Goal: Task Accomplishment & Management: Use online tool/utility

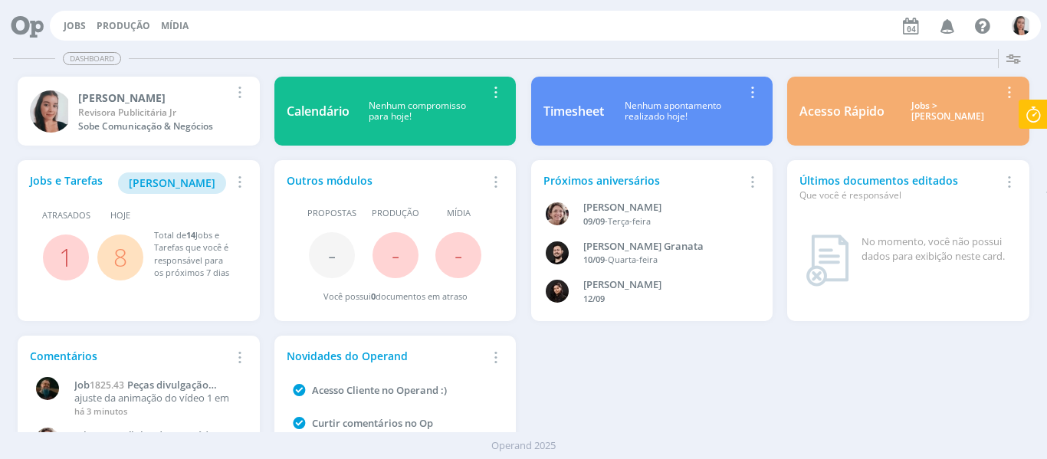
click at [662, 405] on div "Jobs e Tarefas Minha Pauta Remover Card Atrasados 1 Hoje 8 Total de 14 Jobs e T…" at bounding box center [524, 328] width 1026 height 351
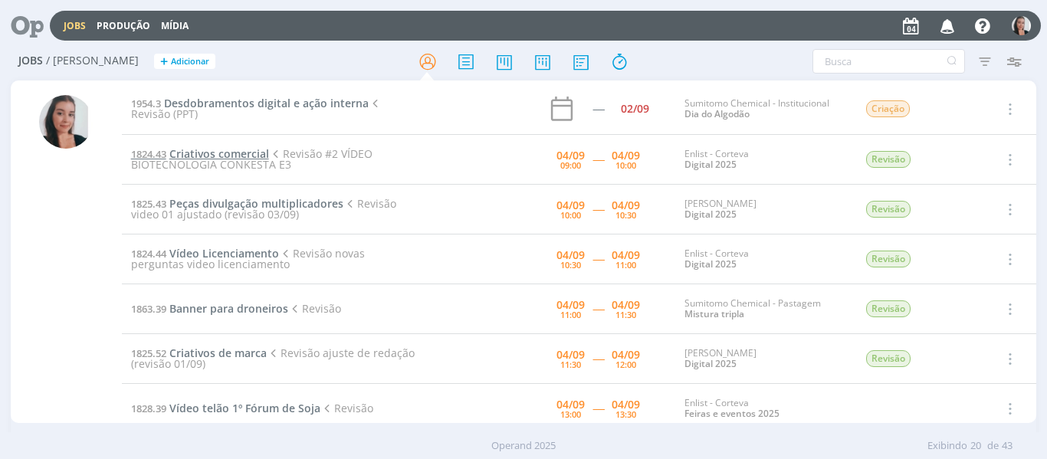
click at [256, 153] on span "Criativos comercial" at bounding box center [219, 153] width 100 height 15
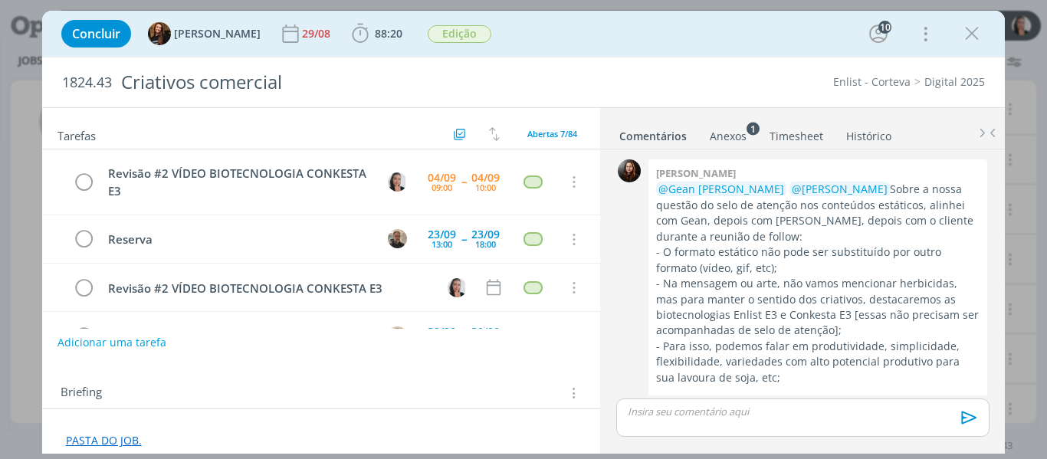
scroll to position [1828, 0]
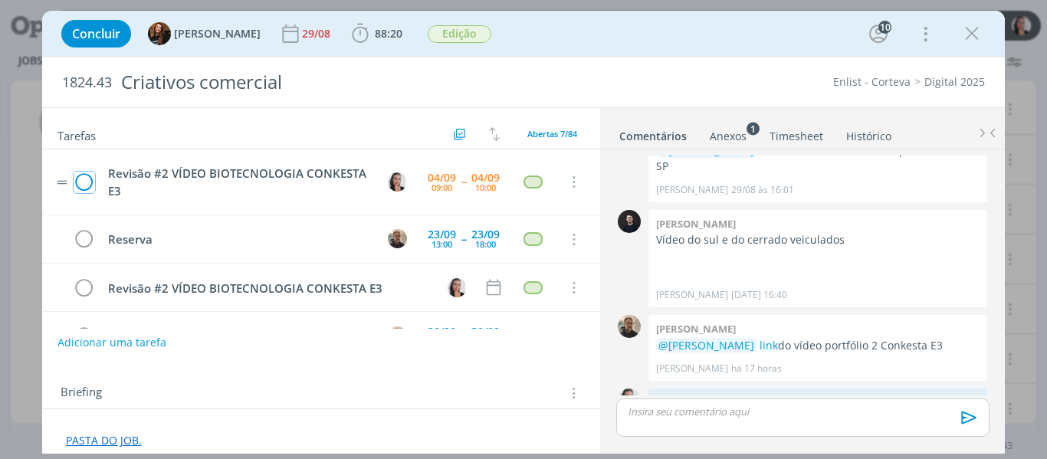
click at [87, 178] on icon "dialog" at bounding box center [84, 182] width 21 height 23
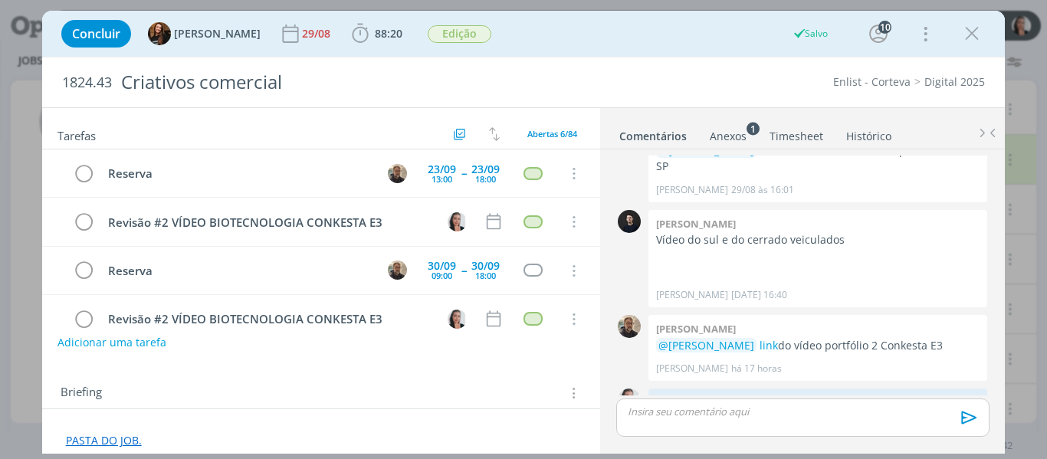
click at [969, 30] on icon "dialog" at bounding box center [971, 33] width 23 height 23
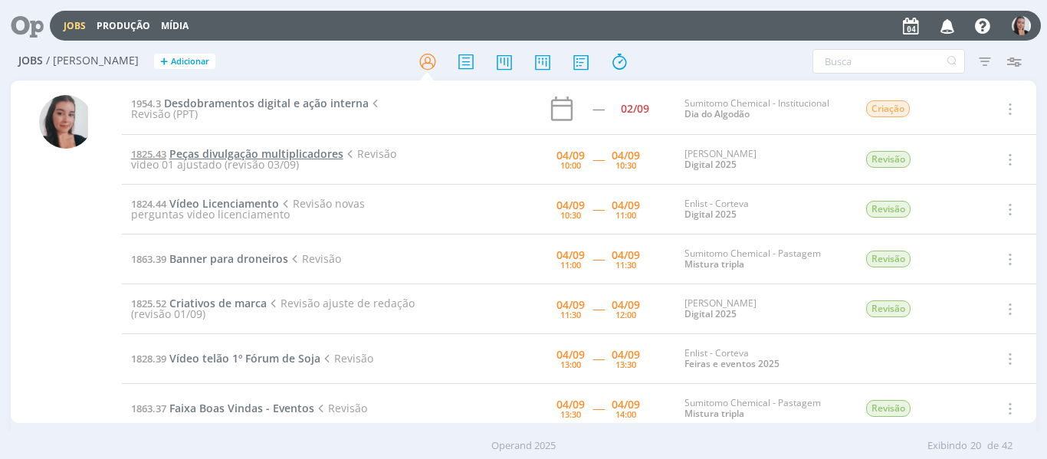
click at [254, 154] on span "Peças divulgação multiplicadores" at bounding box center [256, 153] width 174 height 15
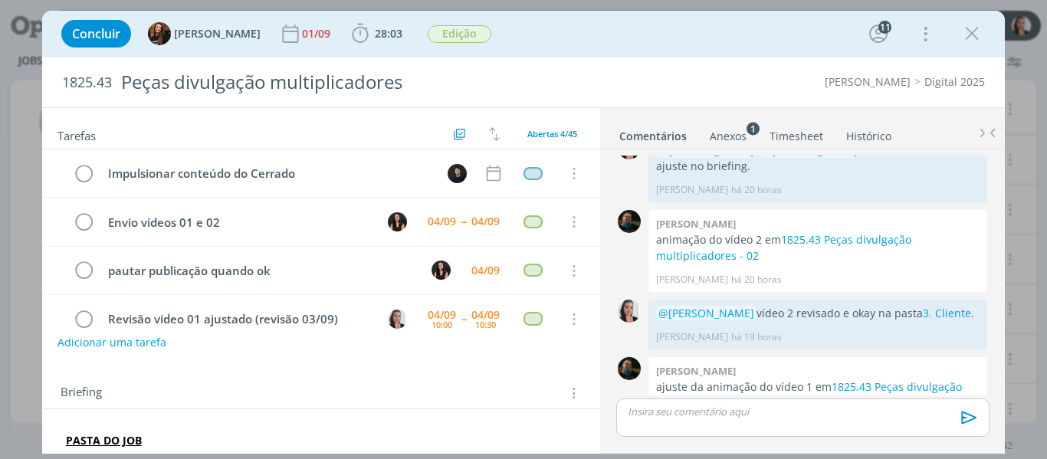
scroll to position [27, 0]
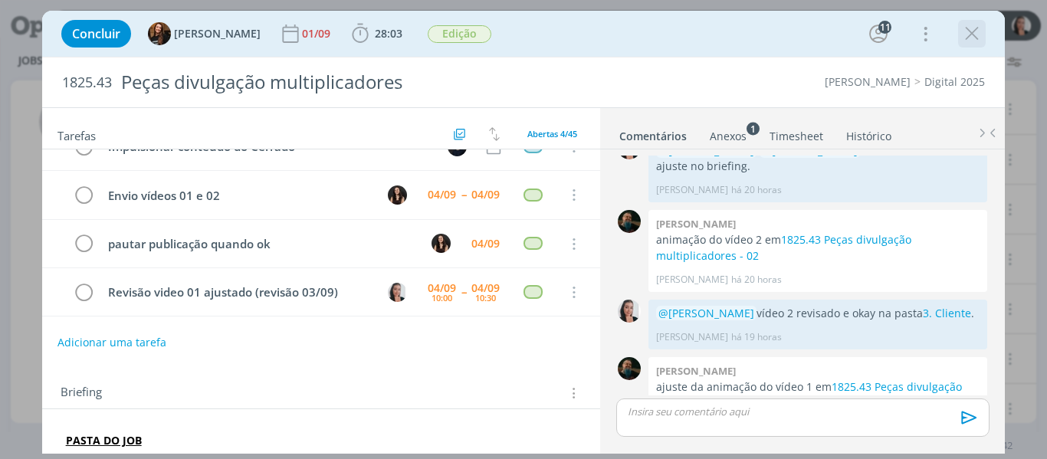
click at [976, 25] on icon "dialog" at bounding box center [971, 33] width 23 height 23
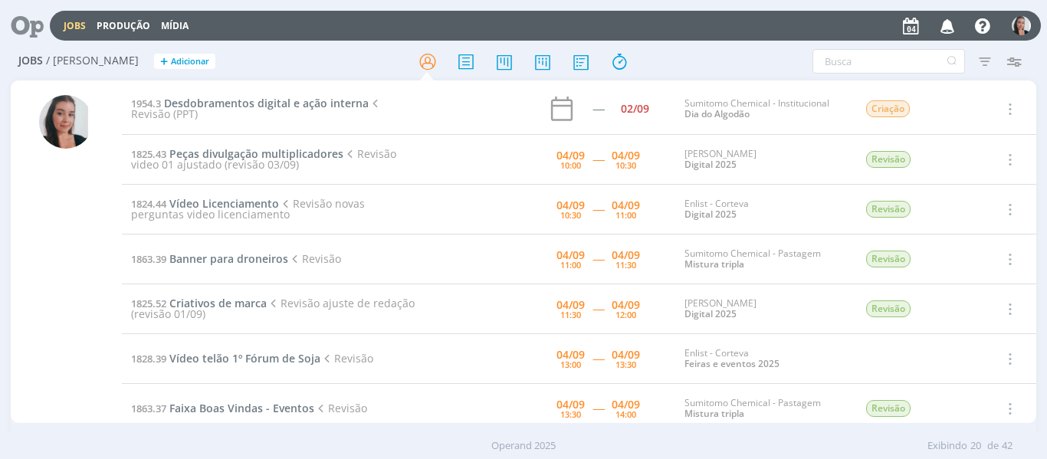
click at [704, 56] on div "Filtros Filtrar [GEOGRAPHIC_DATA] Tipo Jobs e Tarefas Data Personalizado a Situ…" at bounding box center [865, 61] width 326 height 25
click at [326, 147] on span "Peças divulgação multiplicadores" at bounding box center [256, 153] width 174 height 15
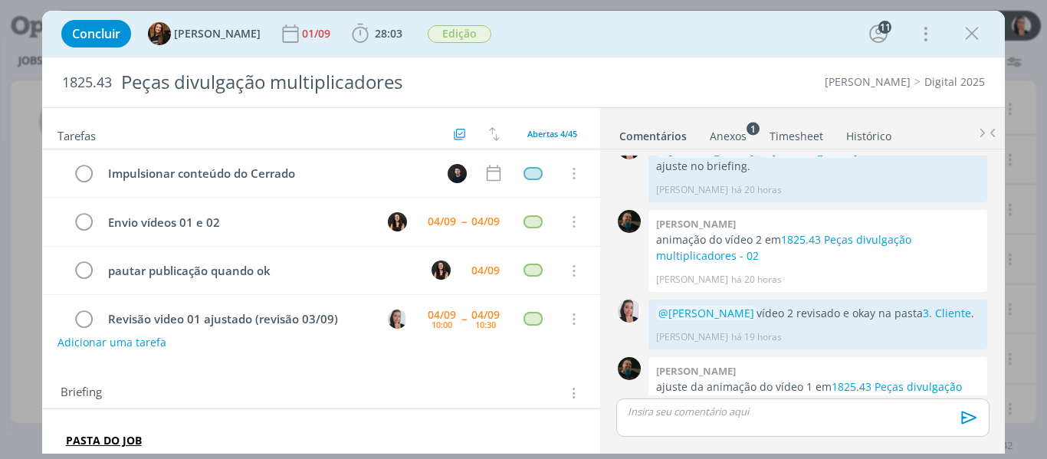
scroll to position [27, 0]
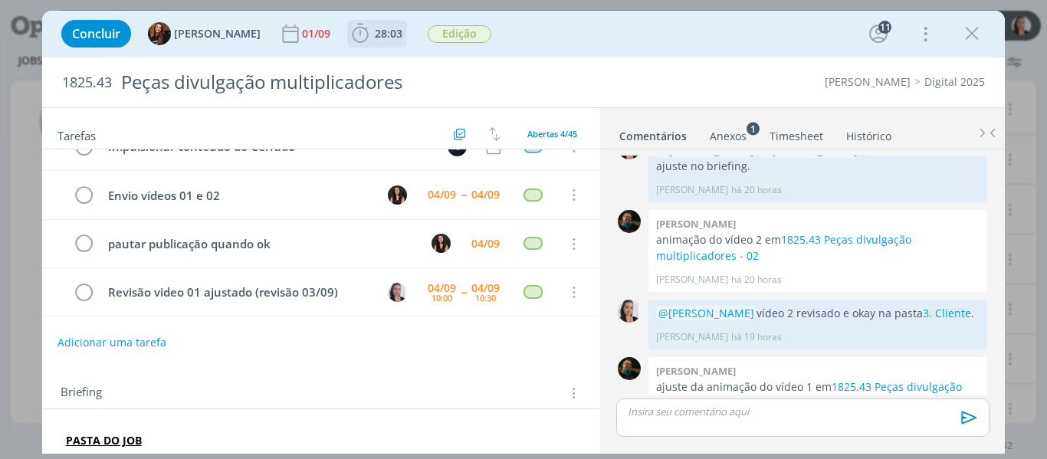
click at [349, 34] on icon "dialog" at bounding box center [360, 33] width 23 height 23
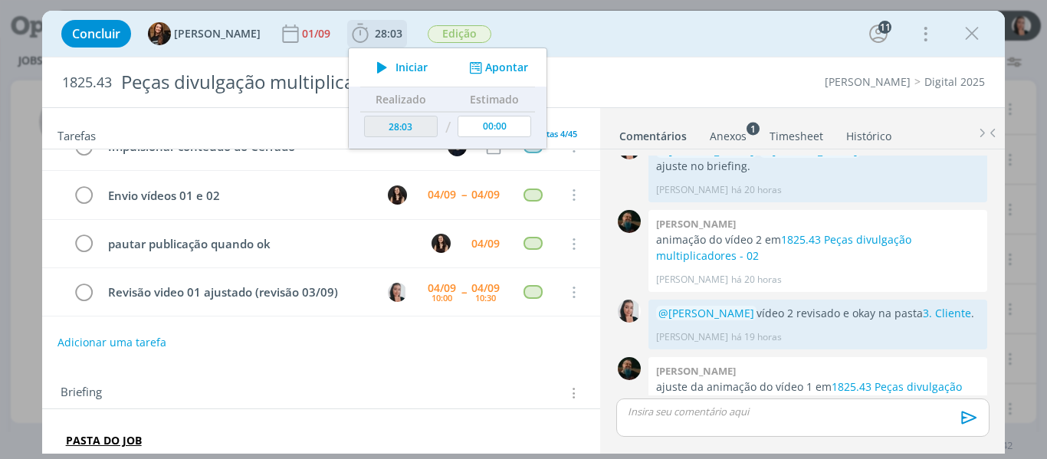
click at [395, 64] on span "Iniciar" at bounding box center [411, 67] width 32 height 11
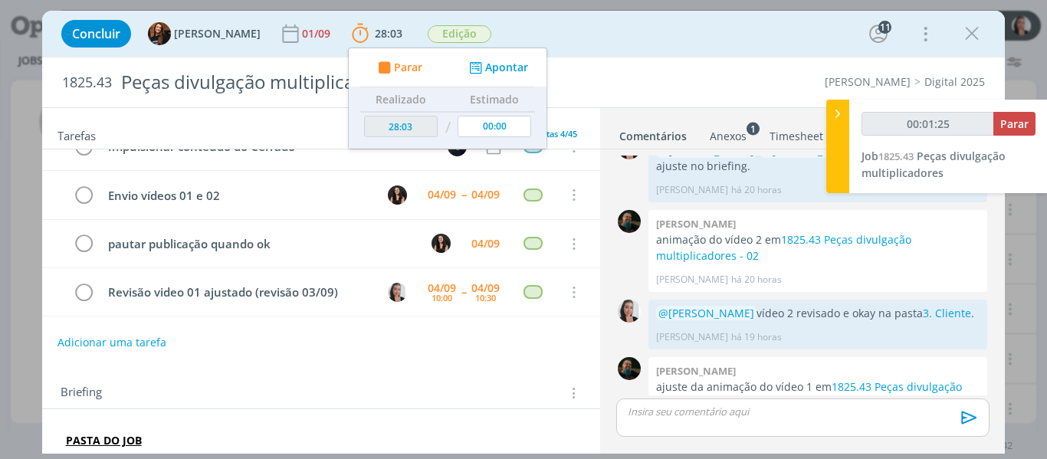
click at [657, 11] on div "Concluir Tayná Morsch 01/09 28:03 Parar Apontar Data * [DATE] Horas * 00:00 Tar…" at bounding box center [523, 34] width 963 height 46
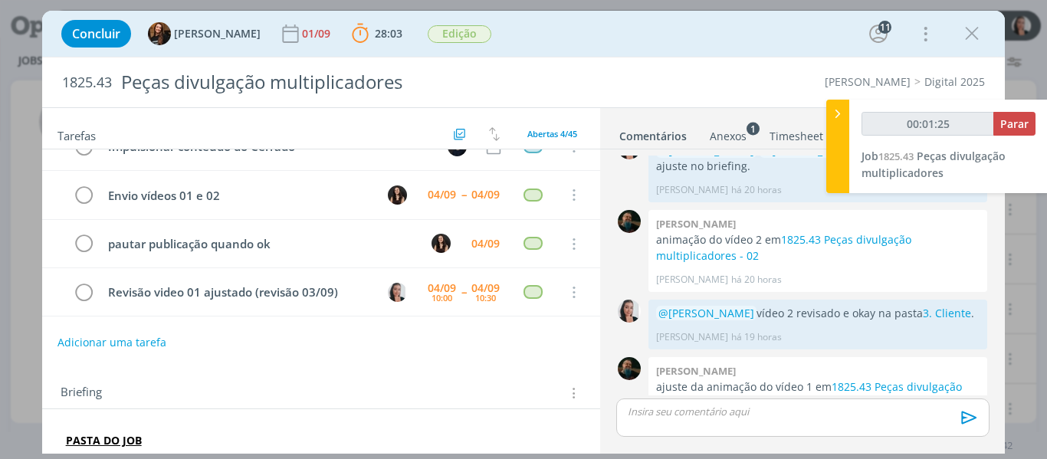
type input "00:01:26"
click at [844, 113] on icon at bounding box center [837, 114] width 15 height 16
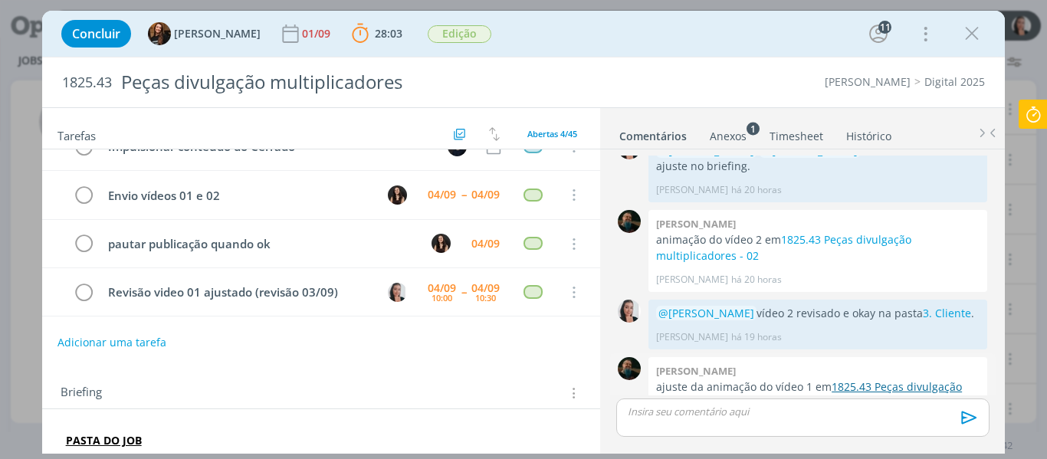
click at [851, 379] on link "1825.43 Peças divulgação multiplicadores - 01" at bounding box center [809, 394] width 306 height 30
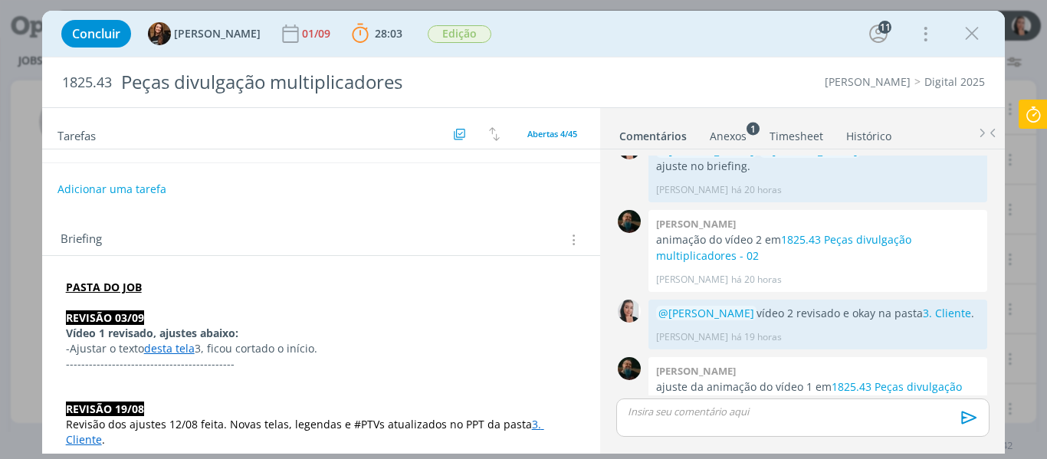
scroll to position [230, 0]
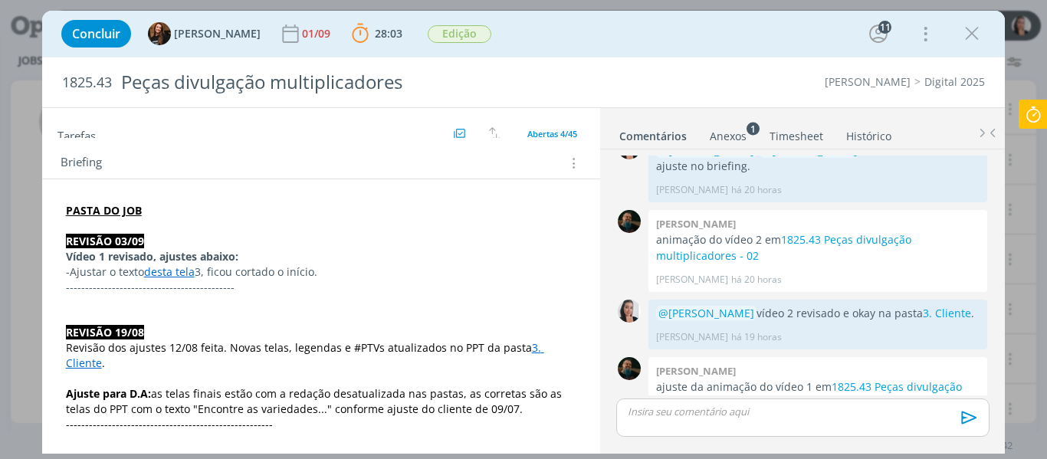
click at [174, 274] on link "desta tela" at bounding box center [169, 271] width 51 height 15
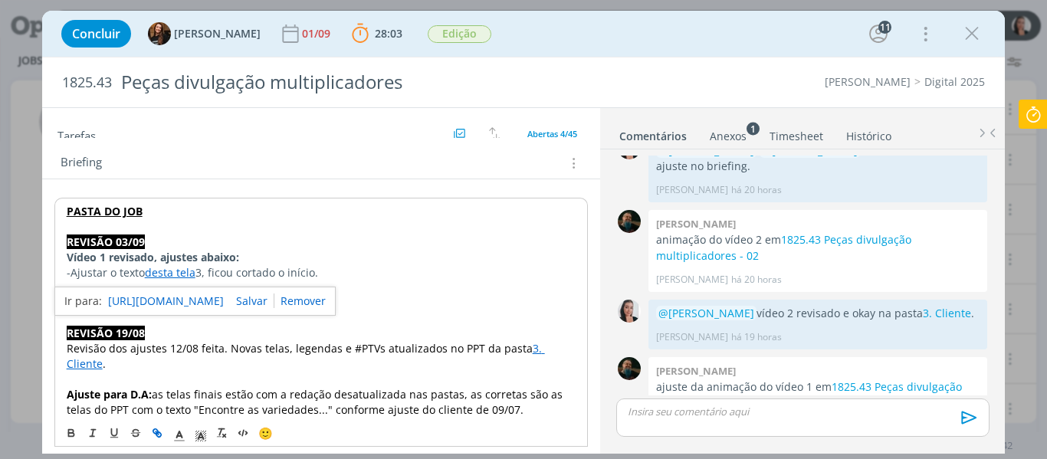
click at [191, 294] on link "[URL][DOMAIN_NAME]" at bounding box center [166, 301] width 116 height 20
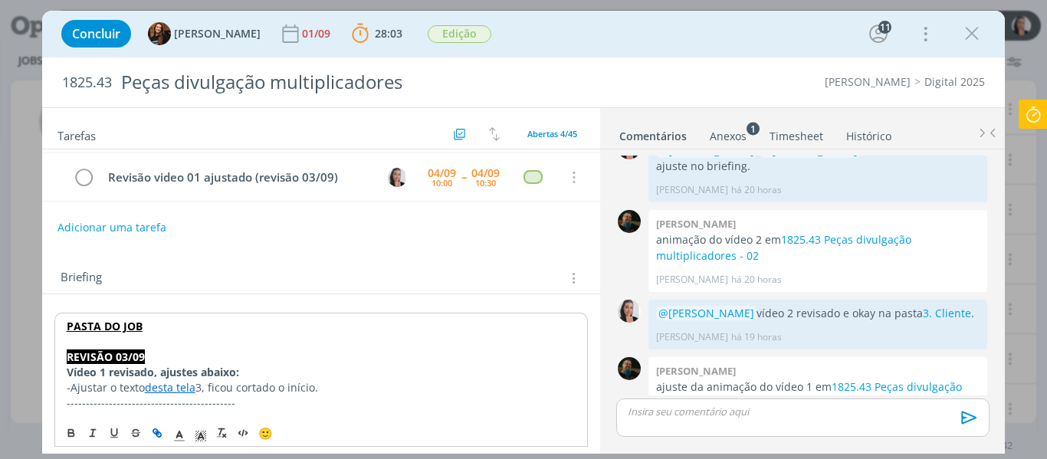
scroll to position [0, 0]
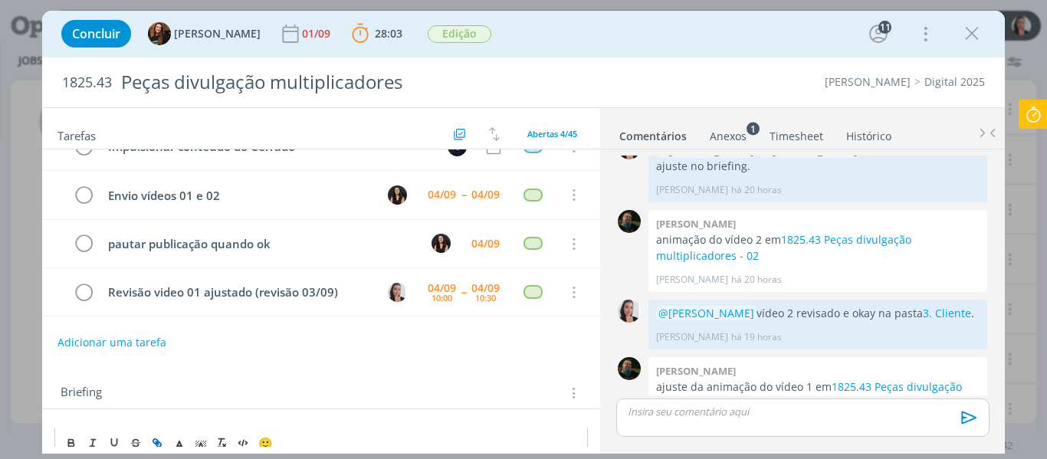
click at [717, 408] on p "dialog" at bounding box center [802, 412] width 348 height 14
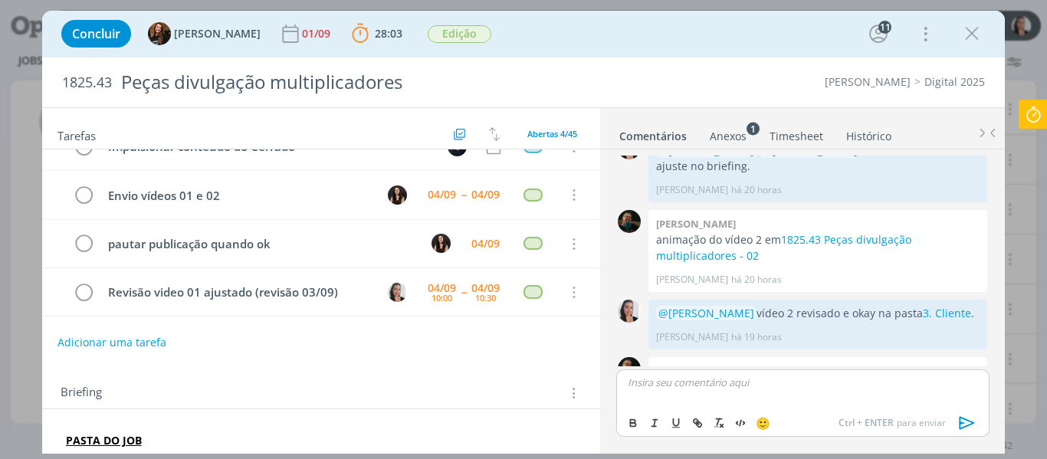
scroll to position [1747, 0]
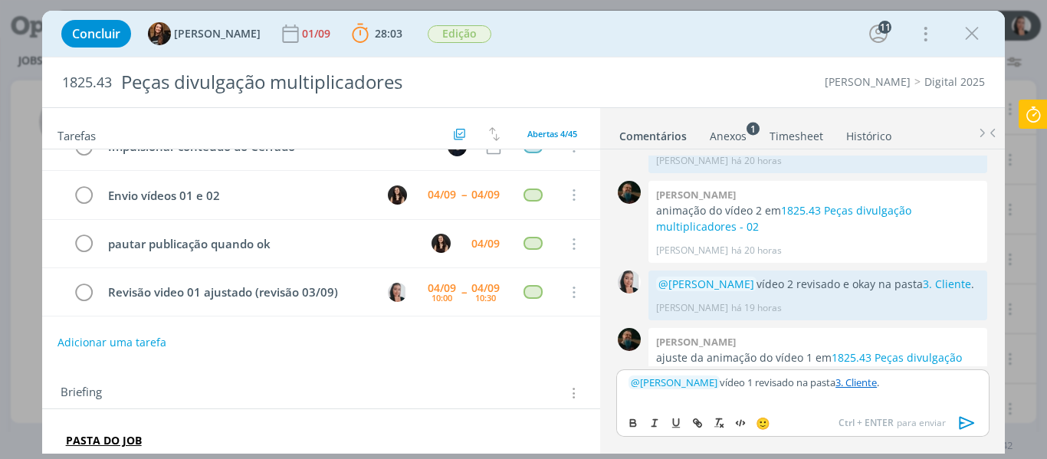
click at [959, 425] on icon "dialog" at bounding box center [966, 423] width 15 height 13
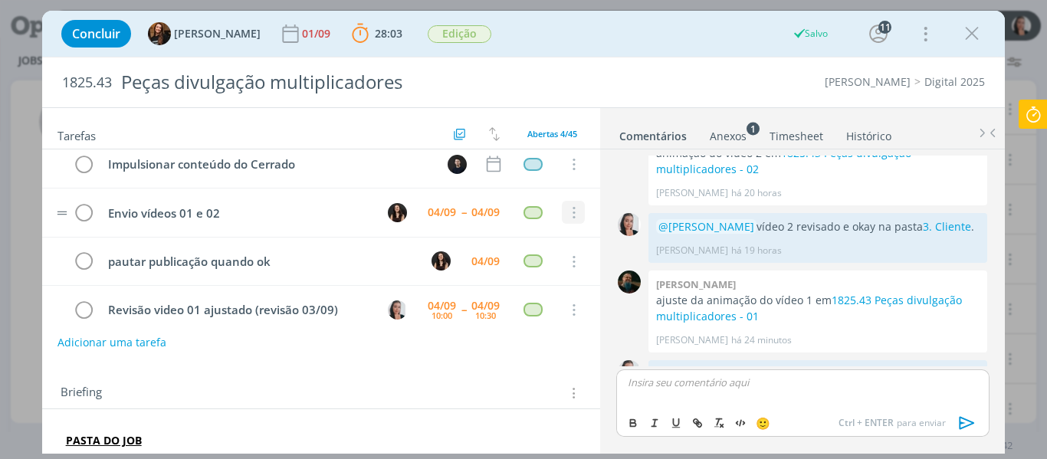
scroll to position [0, 0]
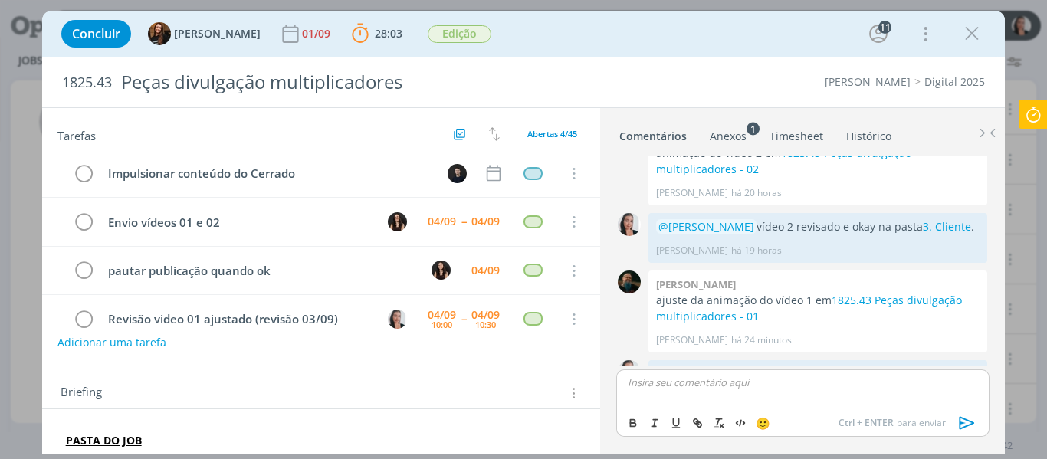
click at [1035, 110] on icon at bounding box center [1033, 115] width 28 height 30
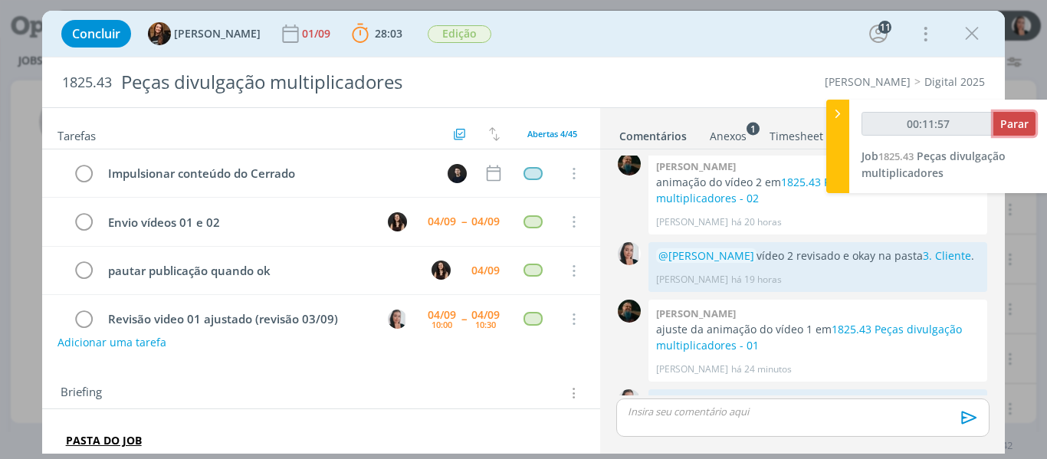
click at [1022, 123] on span "Parar" at bounding box center [1014, 123] width 28 height 15
click at [1015, 127] on span "Parar" at bounding box center [1014, 123] width 28 height 15
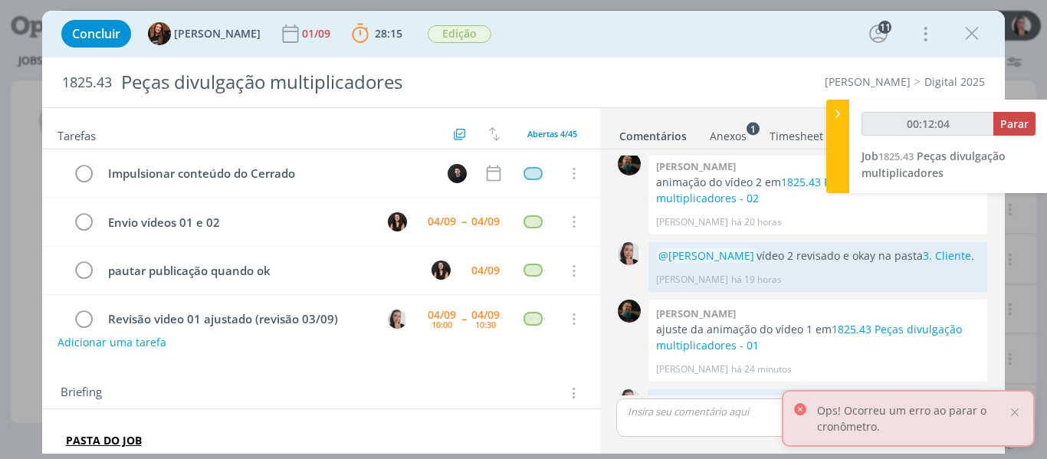
type input "00:12:00"
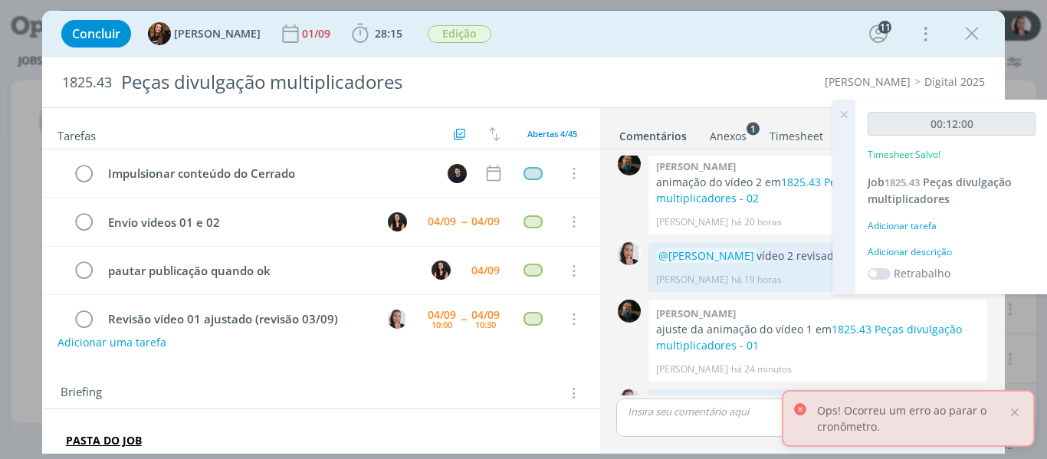
click at [930, 247] on div "Adicionar descrição" at bounding box center [951, 252] width 168 height 14
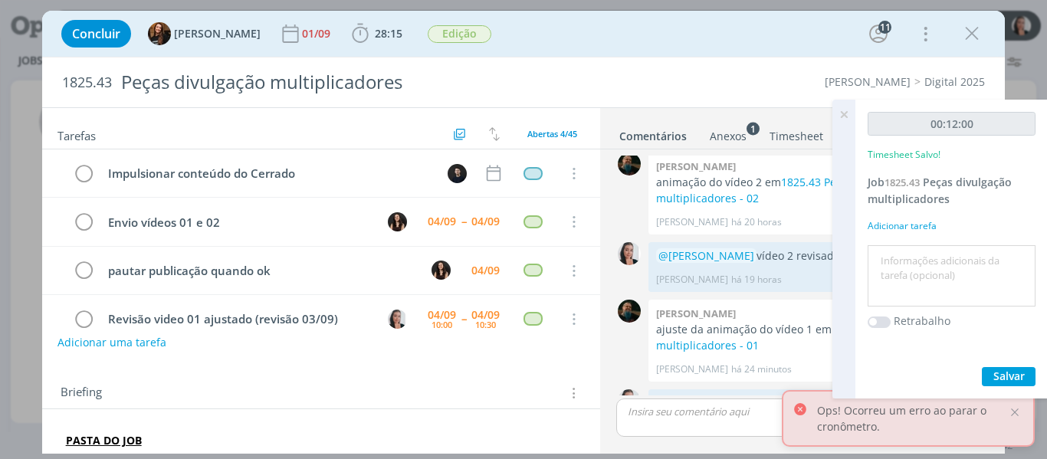
click at [929, 245] on div at bounding box center [951, 276] width 168 height 62
click at [939, 268] on textarea at bounding box center [951, 276] width 160 height 54
type textarea "revisão vídeo 1 ajustado"
click at [1008, 370] on span "Salvar" at bounding box center [1008, 376] width 31 height 15
click at [842, 112] on icon at bounding box center [844, 115] width 28 height 30
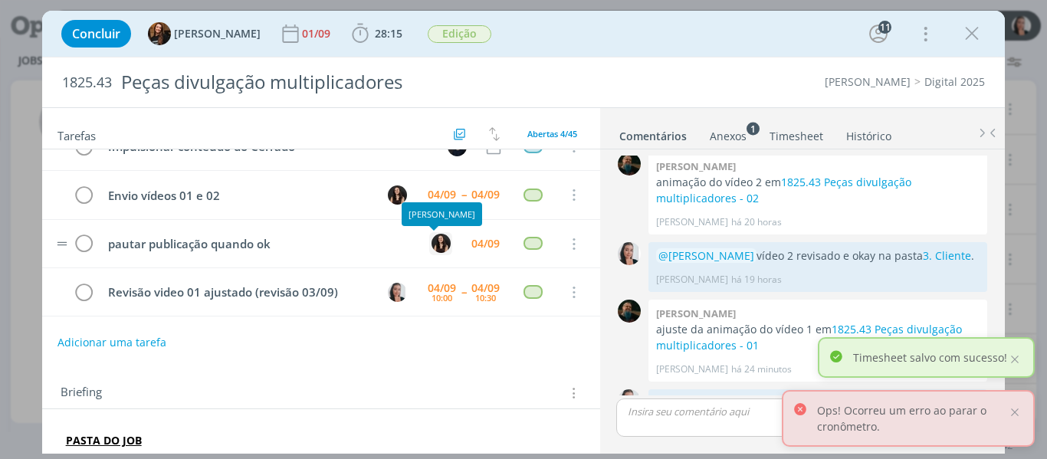
scroll to position [0, 0]
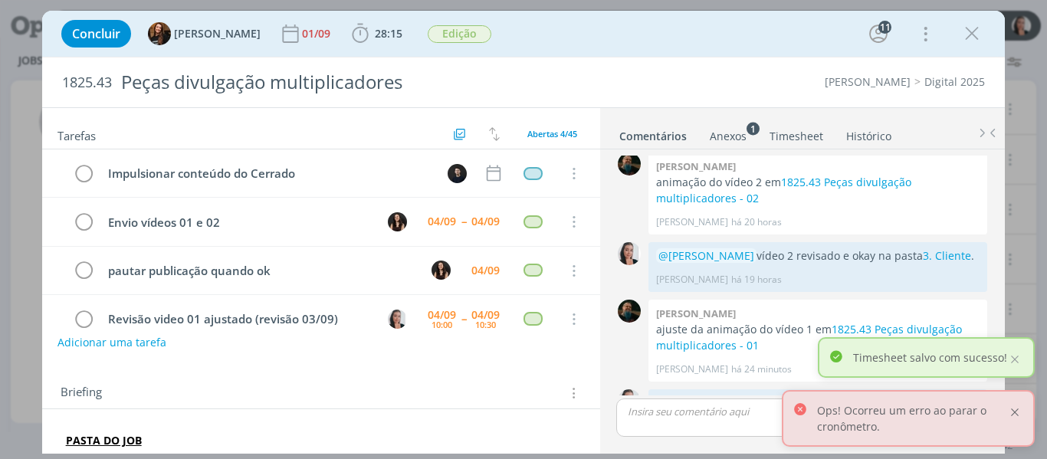
click at [1019, 415] on div at bounding box center [1015, 412] width 14 height 14
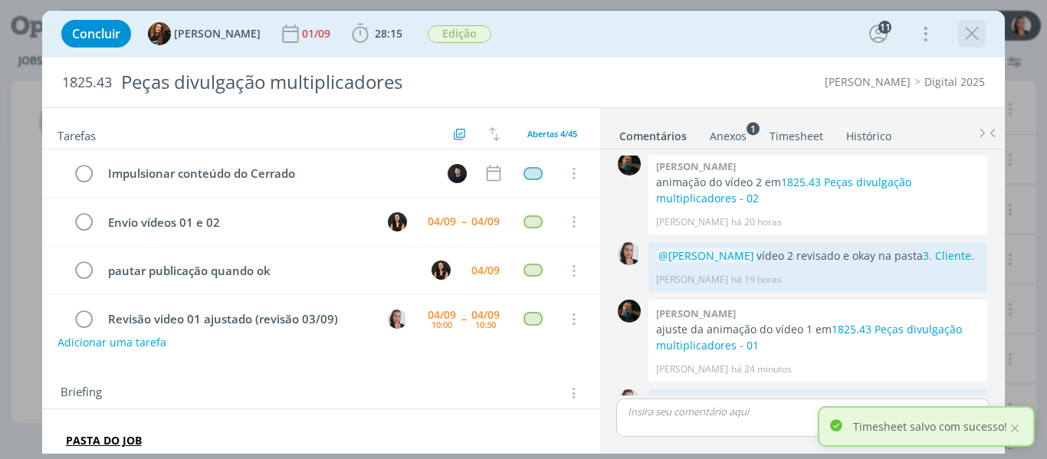
click at [975, 31] on icon "dialog" at bounding box center [971, 33] width 23 height 23
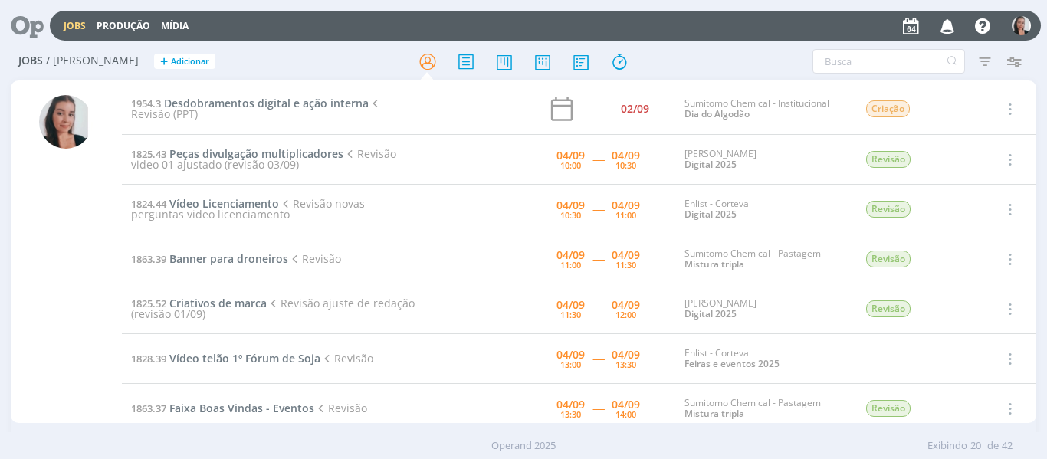
click at [370, 57] on div at bounding box center [523, 62] width 342 height 28
click at [369, 64] on div at bounding box center [523, 62] width 342 height 28
click at [680, 53] on div at bounding box center [523, 62] width 342 height 28
click at [680, 54] on div at bounding box center [523, 62] width 342 height 28
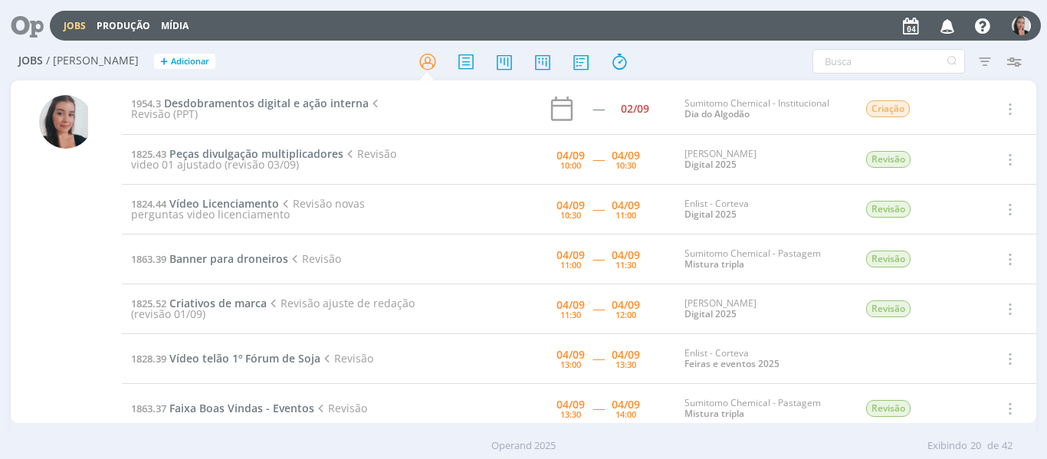
click at [680, 54] on div at bounding box center [523, 62] width 342 height 28
click at [248, 200] on span "Vídeo Licenciamento" at bounding box center [224, 203] width 110 height 15
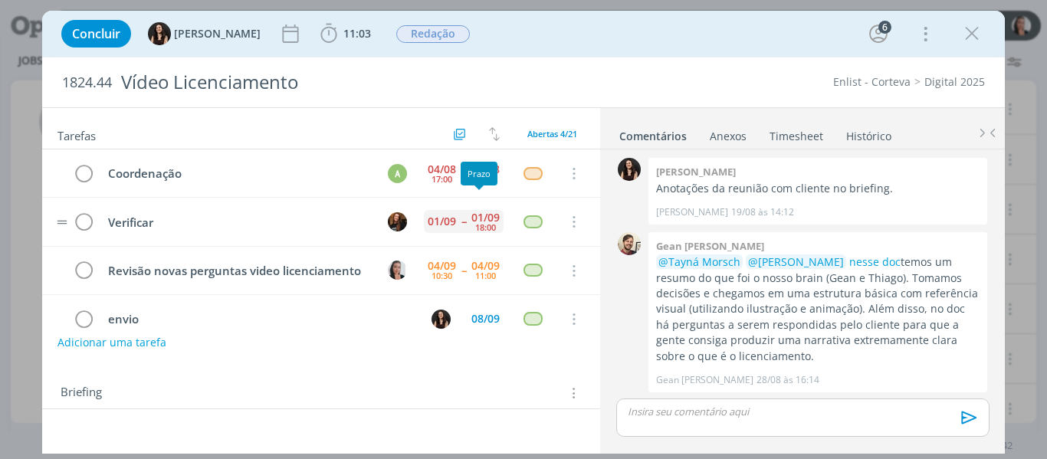
scroll to position [44, 0]
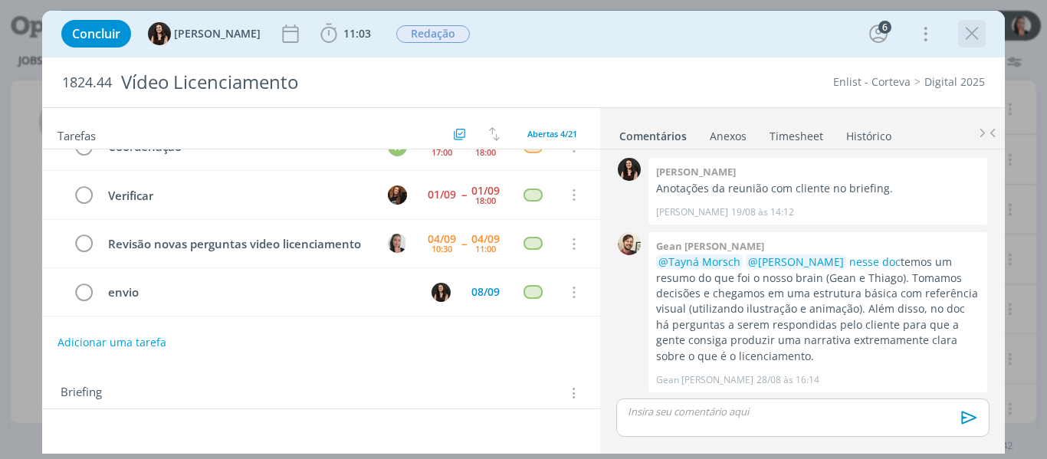
click at [976, 44] on icon "dialog" at bounding box center [971, 33] width 23 height 23
